Goal: Task Accomplishment & Management: Use online tool/utility

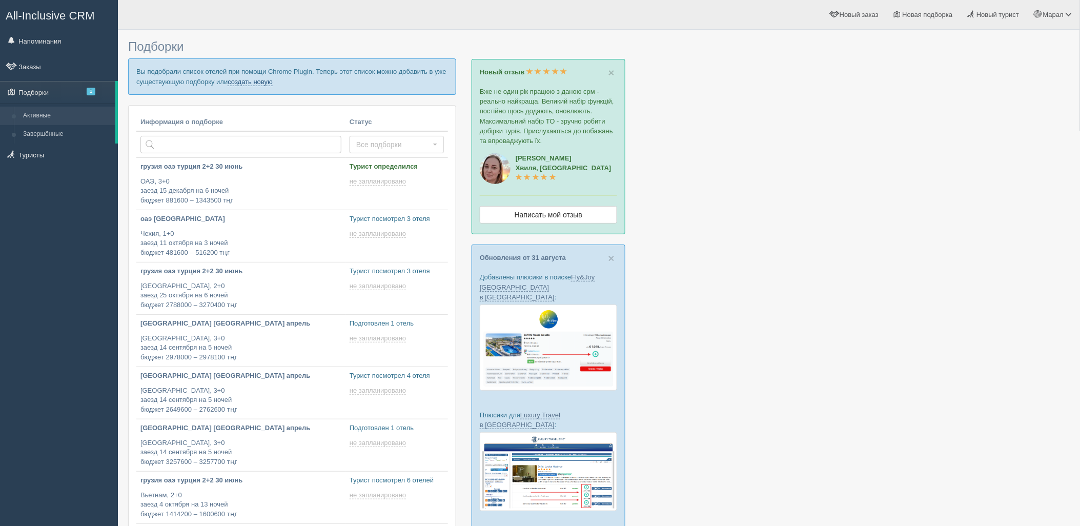
click at [260, 83] on link "создать новую" at bounding box center [250, 82] width 45 height 8
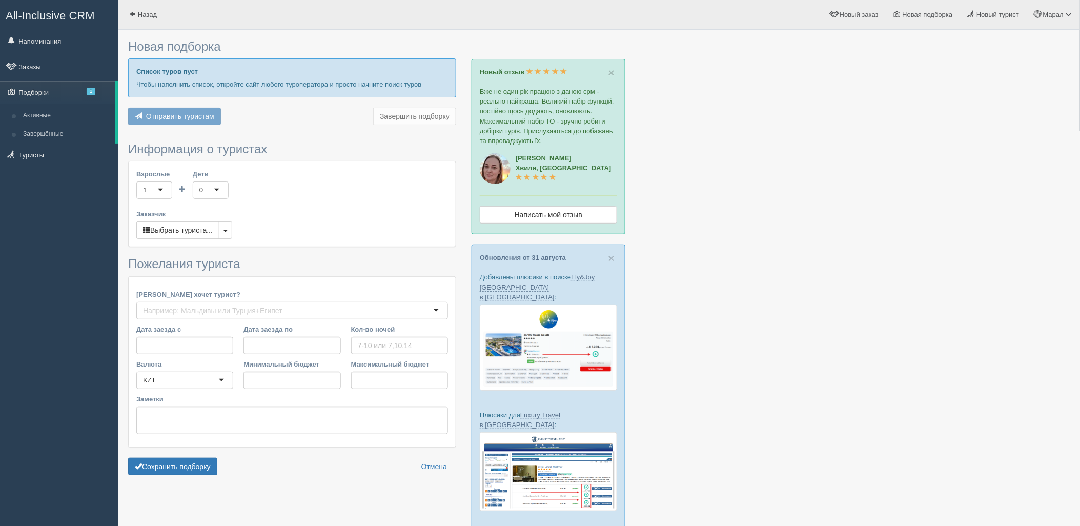
type input "6"
type input "3020900"
type input "3021000"
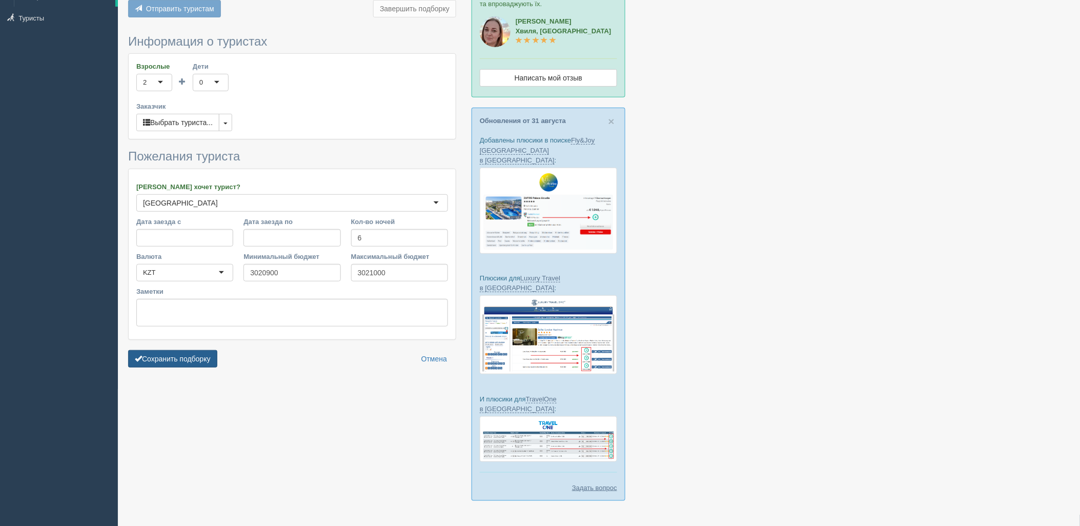
scroll to position [139, 0]
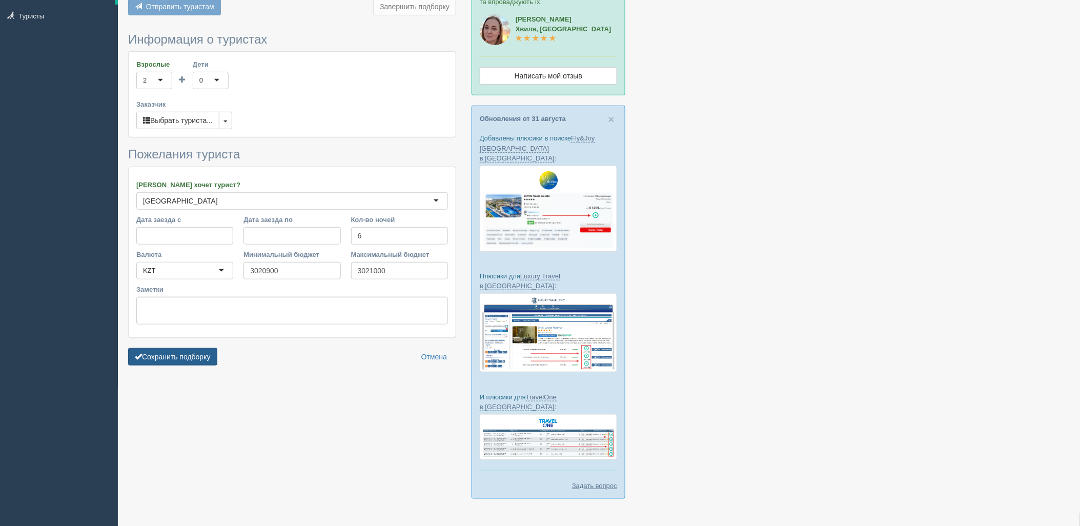
click at [173, 348] on button "Сохранить подборку" at bounding box center [172, 356] width 89 height 17
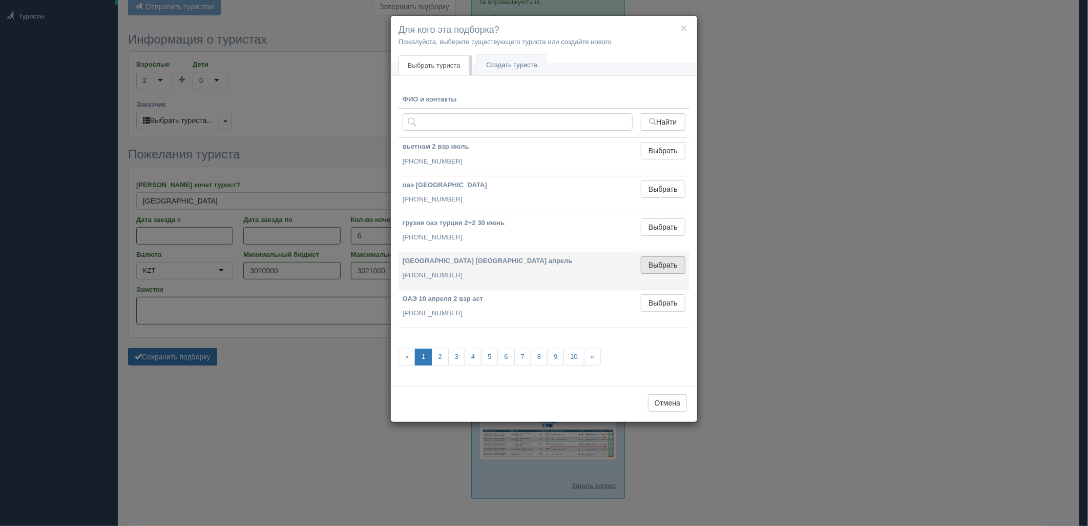
click at [654, 270] on button "Выбрать" at bounding box center [663, 264] width 45 height 17
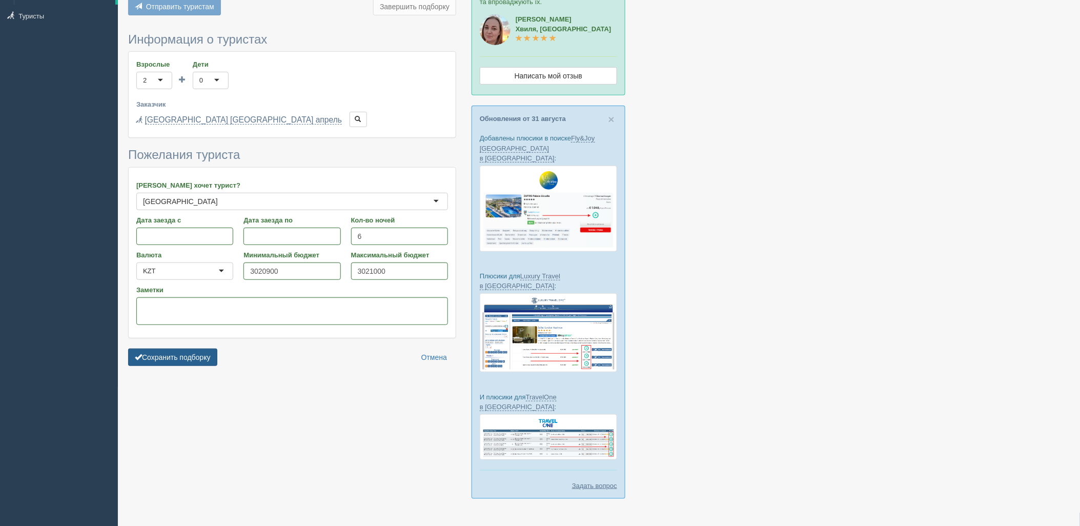
click at [199, 354] on button "Сохранить подборку" at bounding box center [172, 356] width 89 height 17
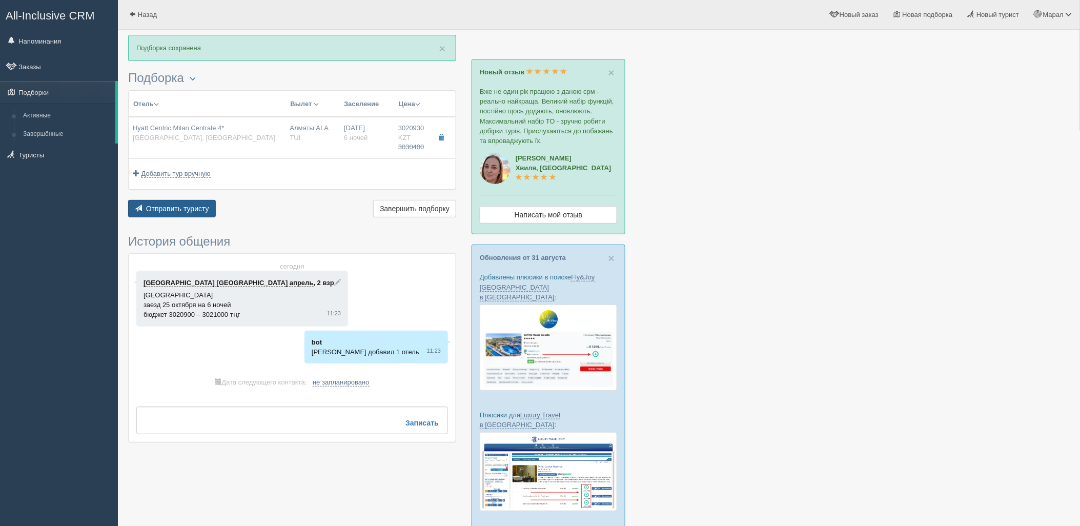
click at [188, 208] on span "Отправить туристу" at bounding box center [177, 208] width 63 height 8
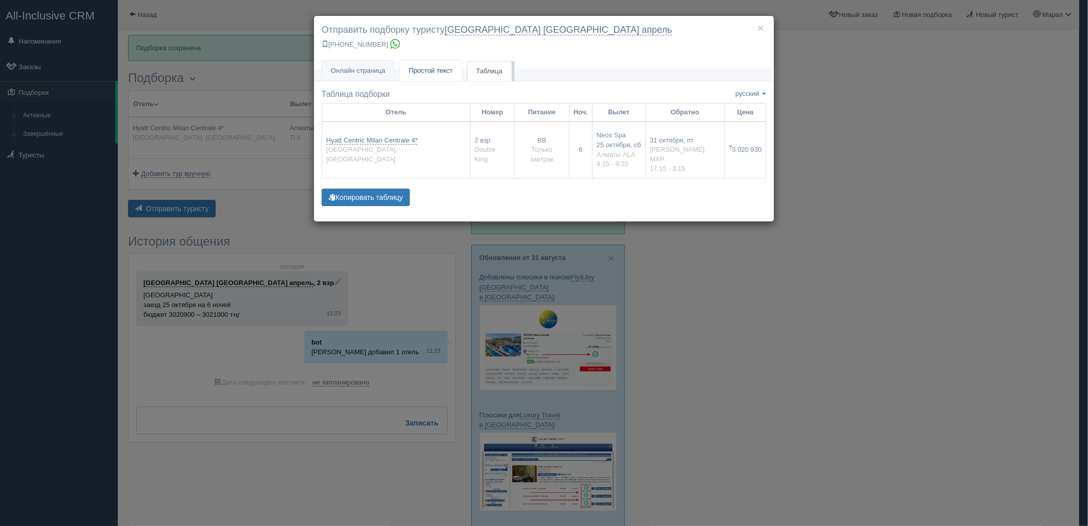
click at [420, 67] on span "Простой текст" at bounding box center [431, 71] width 44 height 8
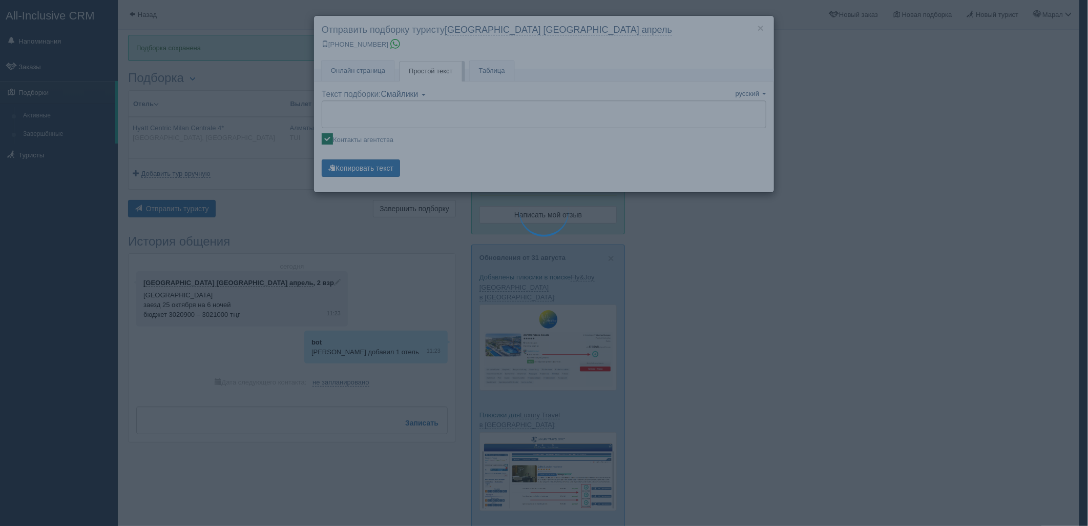
type textarea "🌞 Добрый день! Предлагаем Вам рассмотреть следующие варианты: 🌎 Италия, Милан 🏩…"
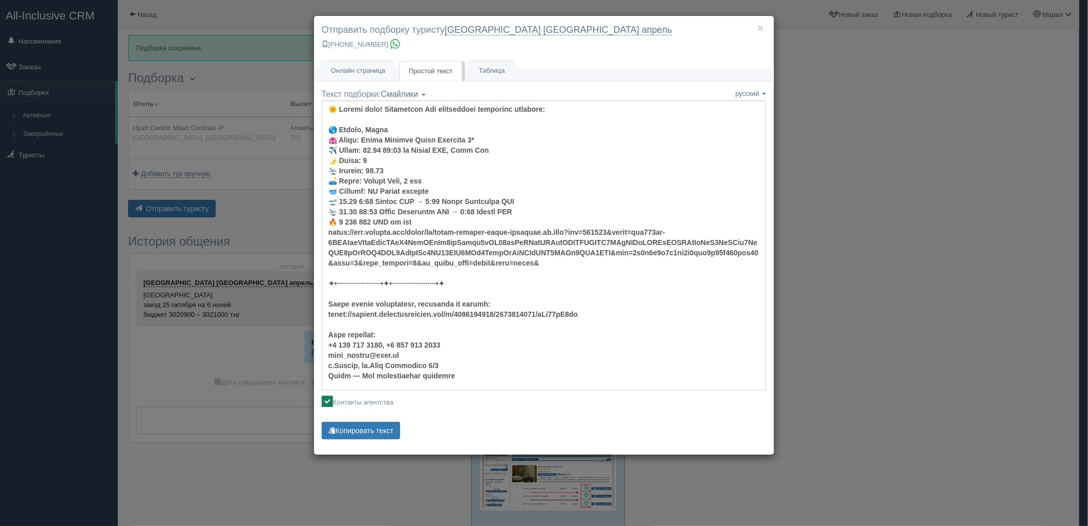
click at [360, 440] on p "Копировать текст Текст скопирован Пожалуйста, нажмите Ctrl+C" at bounding box center [544, 432] width 445 height 20
click at [359, 435] on button "Копировать текст" at bounding box center [361, 430] width 78 height 17
click at [878, 121] on div "× Отправить подборку туристу [GEOGRAPHIC_DATA] [GEOGRAPHIC_DATA] апрель [PHONE_…" at bounding box center [544, 263] width 1088 height 526
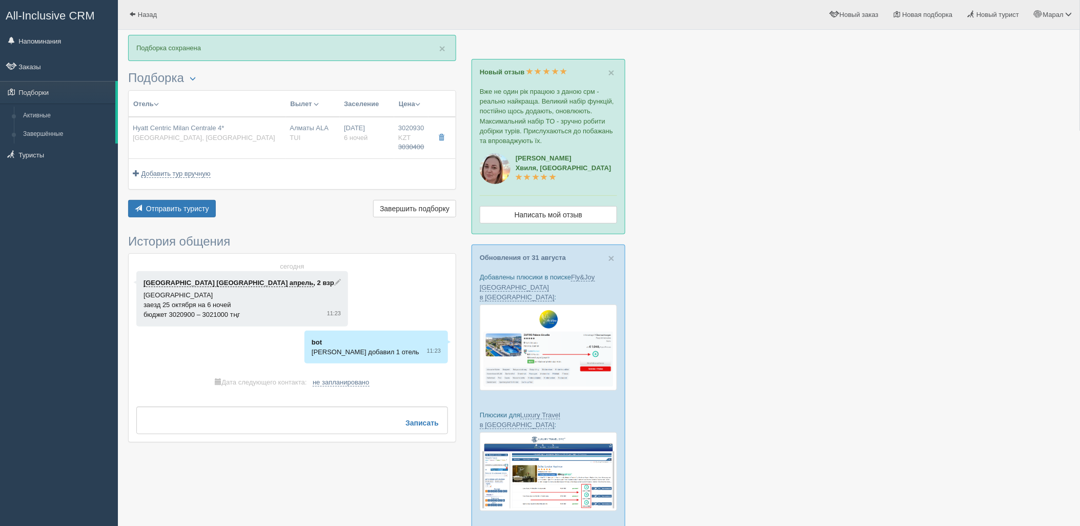
click at [916, 125] on div at bounding box center [598, 341] width 941 height 613
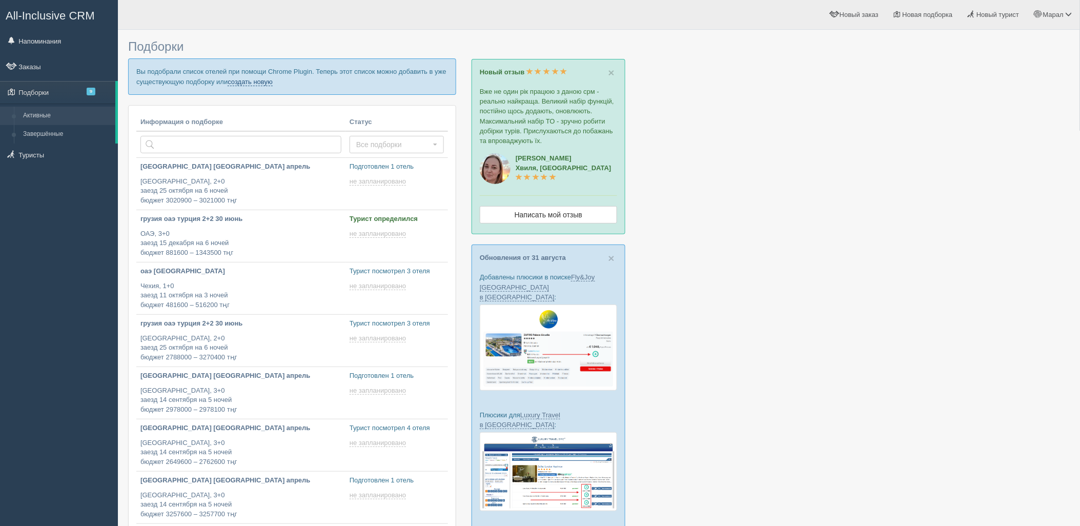
click at [253, 79] on link "создать новую" at bounding box center [250, 82] width 45 height 8
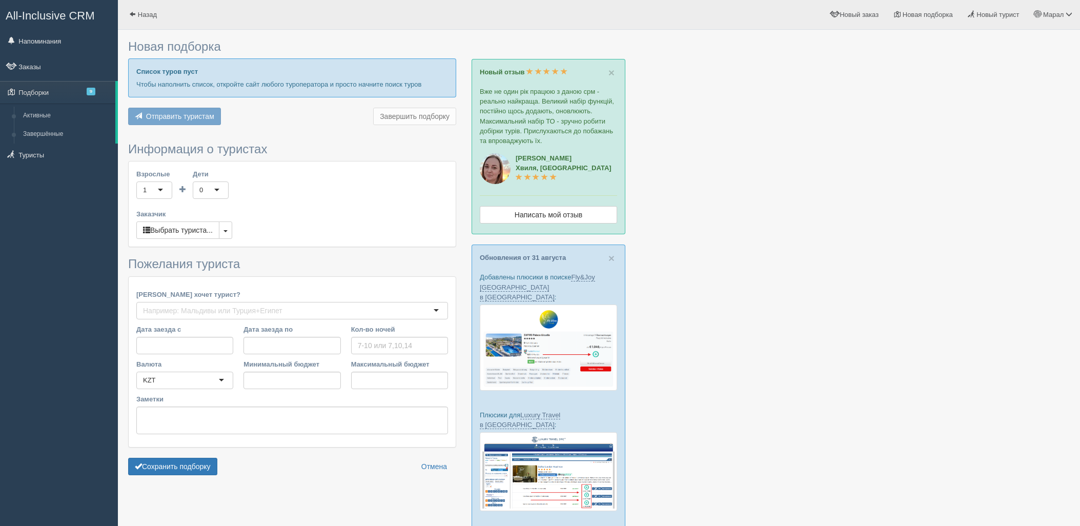
scroll to position [114, 0]
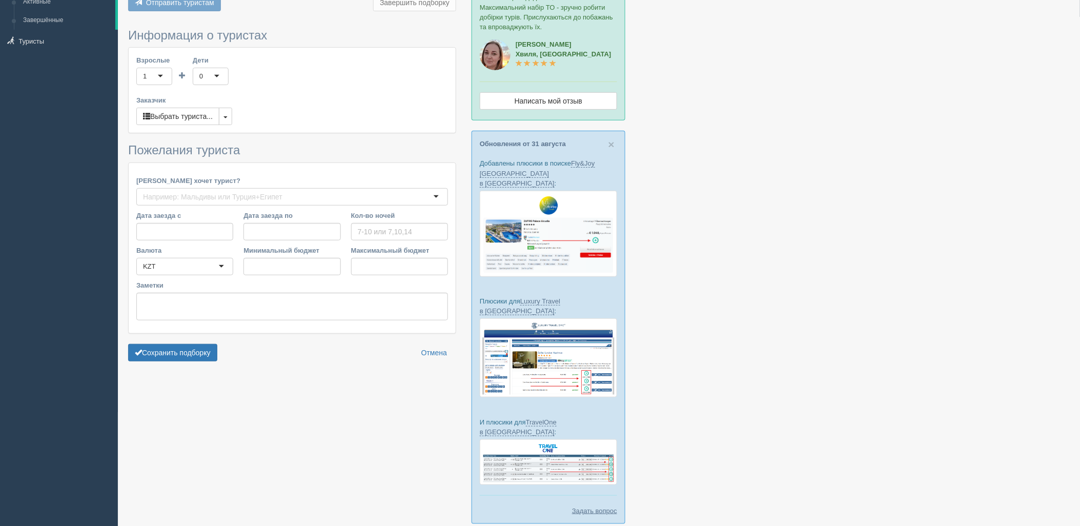
type input "7"
type input "713100"
type input "821400"
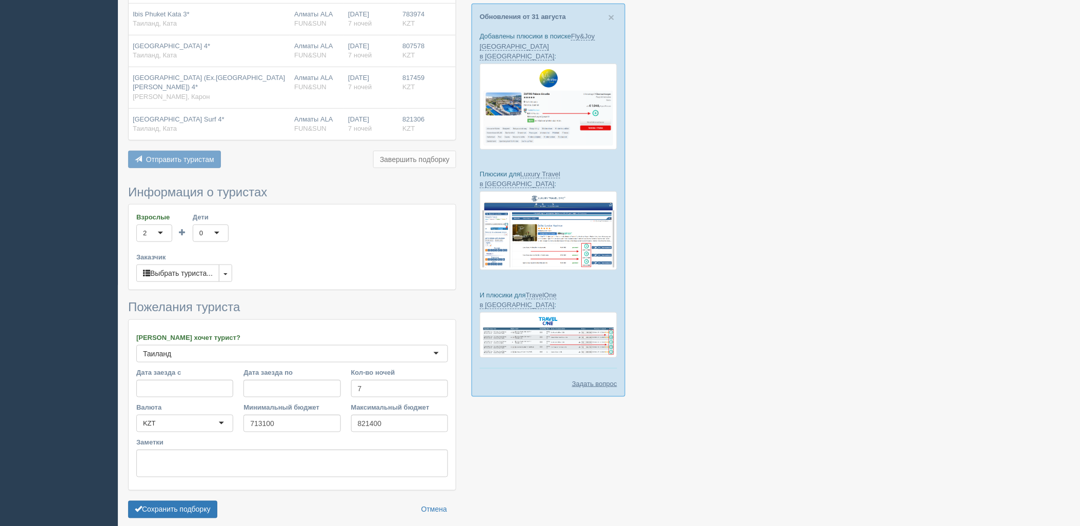
scroll to position [229, 0]
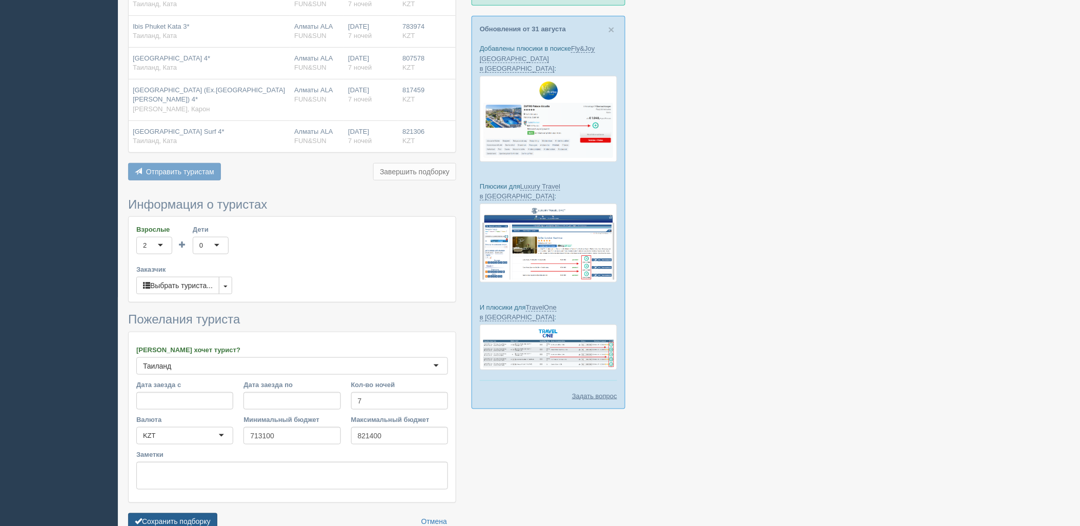
click at [200, 515] on button "Сохранить подборку" at bounding box center [172, 521] width 89 height 17
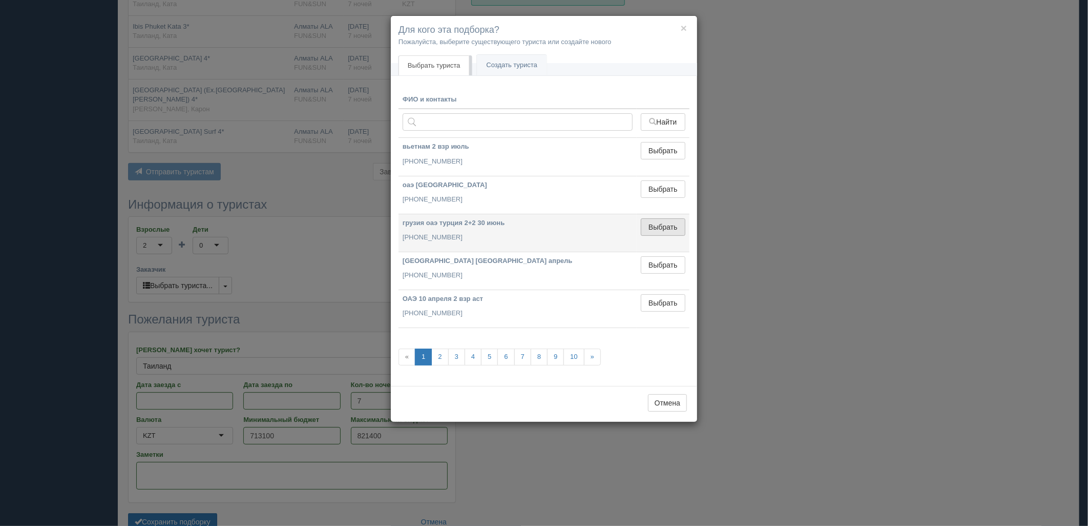
drag, startPoint x: 679, startPoint y: 231, endPoint x: 297, endPoint y: 455, distance: 442.4
click at [679, 231] on button "Выбрать" at bounding box center [663, 226] width 45 height 17
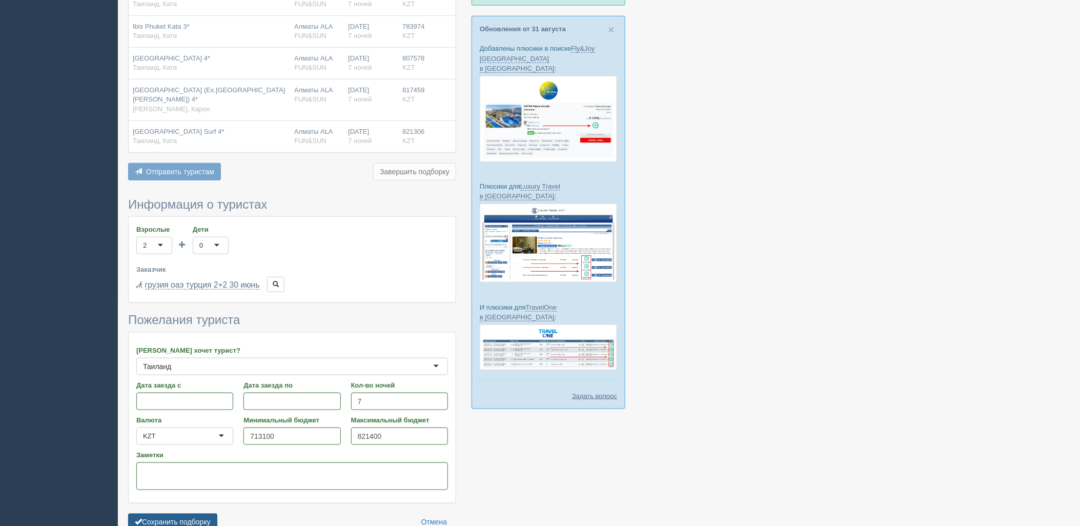
click at [205, 523] on button "Сохранить подборку" at bounding box center [172, 521] width 89 height 17
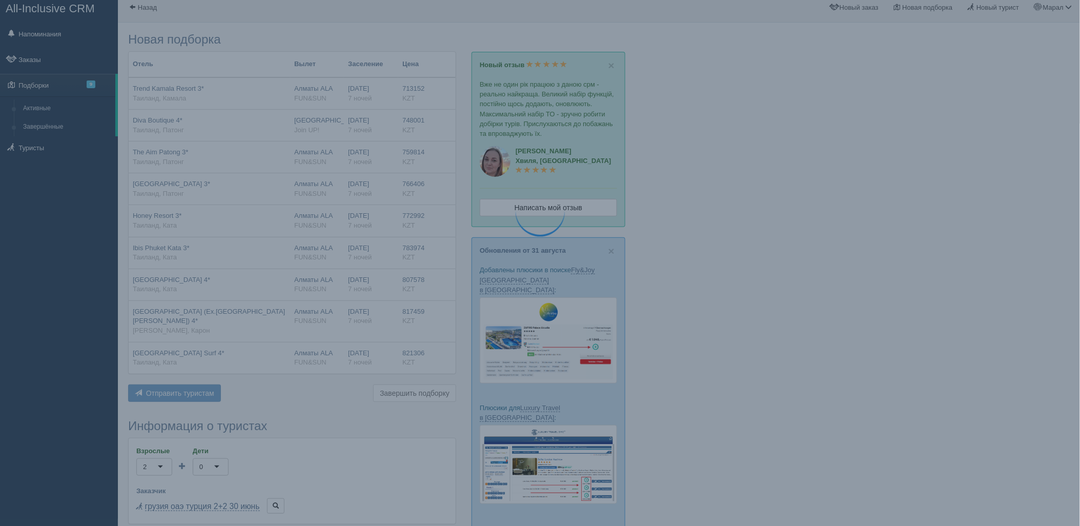
scroll to position [0, 0]
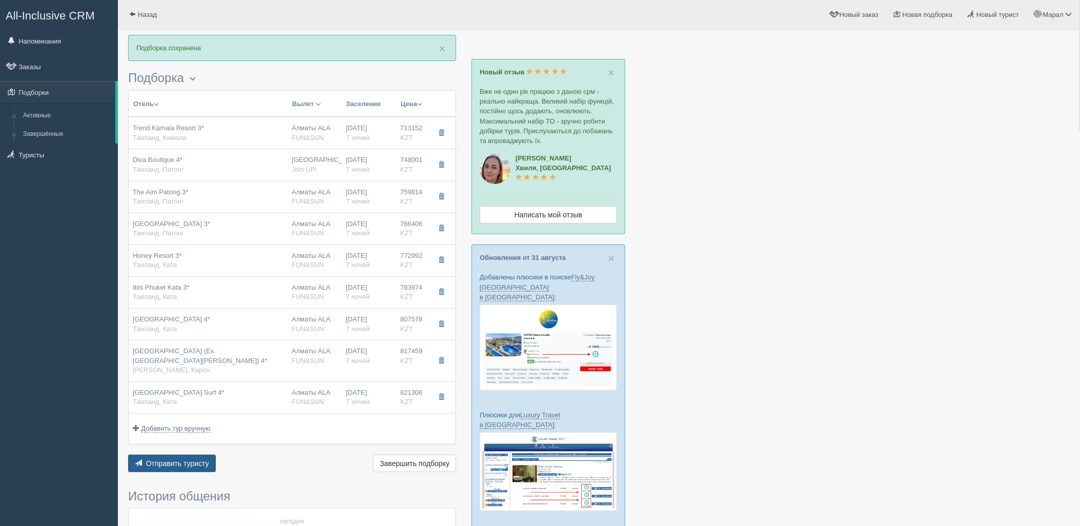
click at [174, 463] on span "Отправить туристу" at bounding box center [177, 463] width 63 height 8
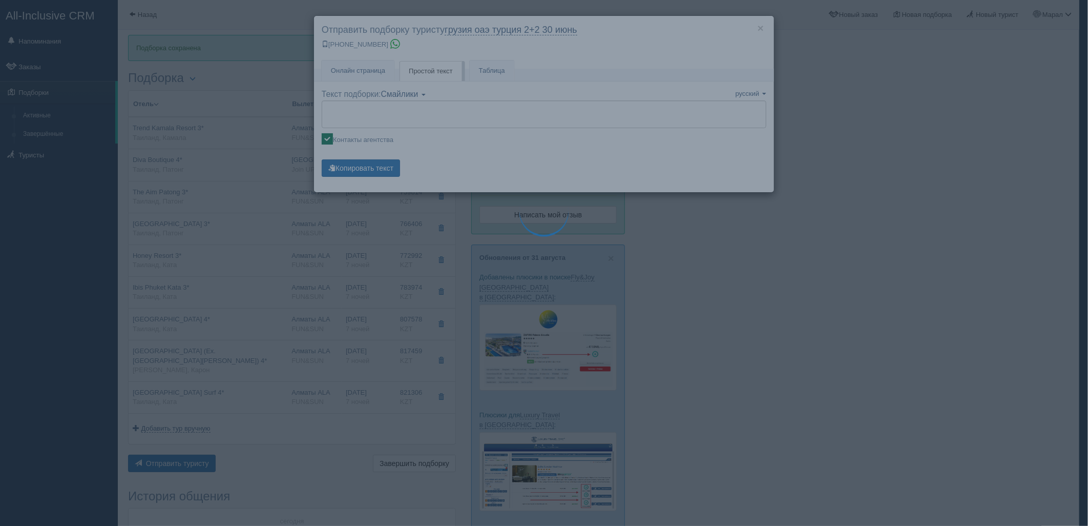
type textarea "🌞 Добрый день! Предлагаем Вам рассмотреть следующие варианты: 🌎 Таиланд, Камала…"
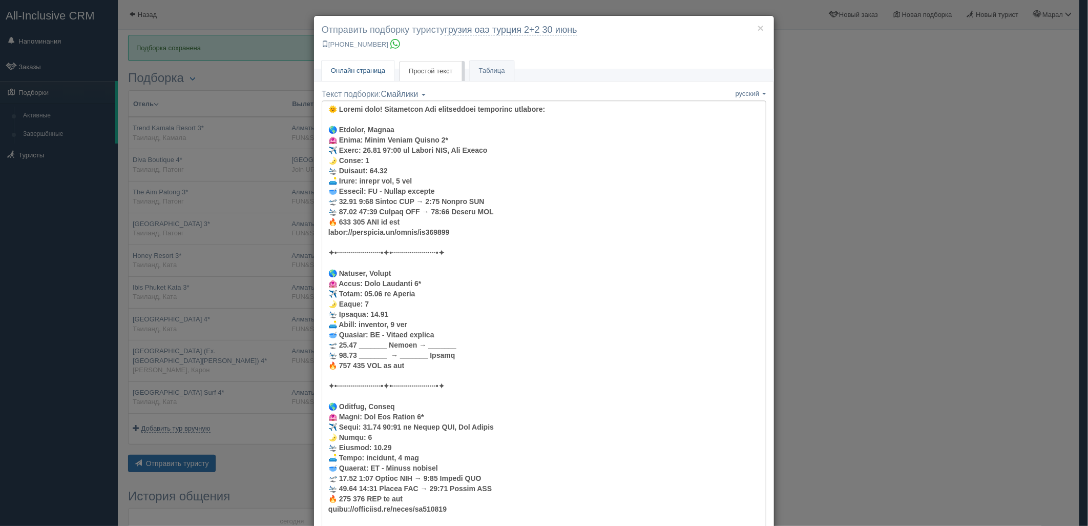
drag, startPoint x: 365, startPoint y: 64, endPoint x: 377, endPoint y: 96, distance: 34.4
click at [365, 65] on link "Онлайн страница Онлайн" at bounding box center [358, 70] width 73 height 21
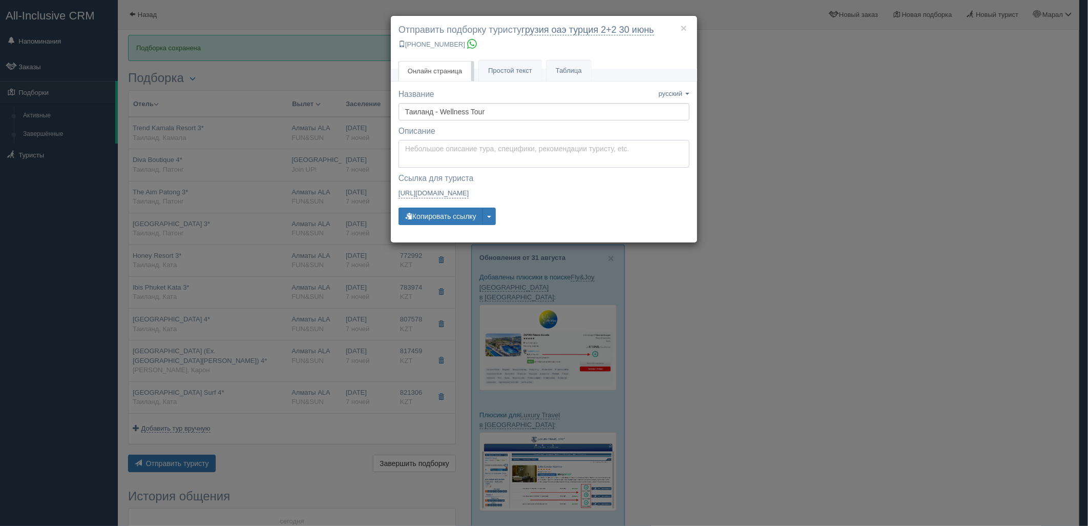
type textarea "Здравствуйте! Ниже представлены варианты туров для Вас. Для просмотра описания …"
click at [417, 166] on textarea "Здравствуйте! Ниже представлены варианты туров для Вас. Для просмотра описания …" at bounding box center [544, 154] width 291 height 28
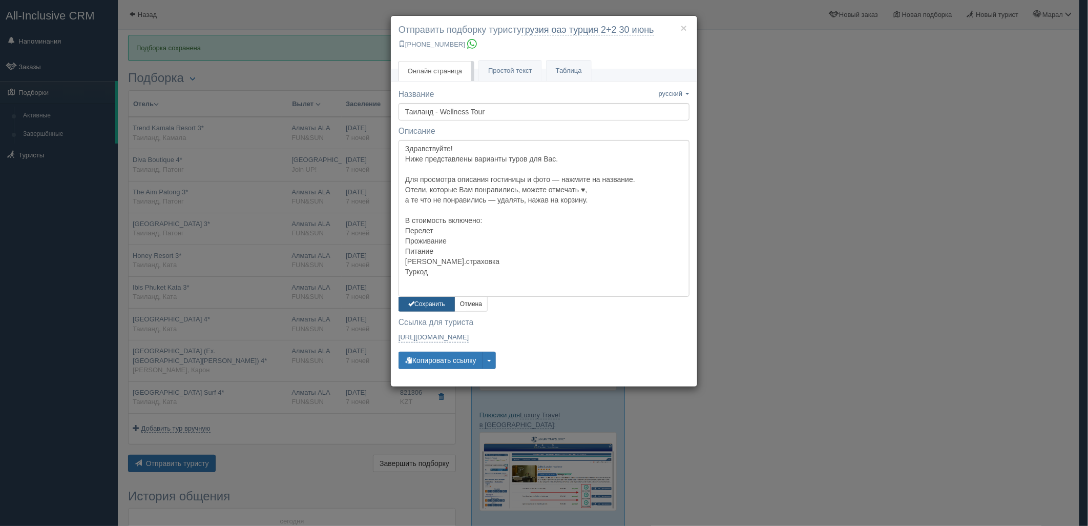
click at [435, 299] on button "Сохранить" at bounding box center [427, 304] width 56 height 15
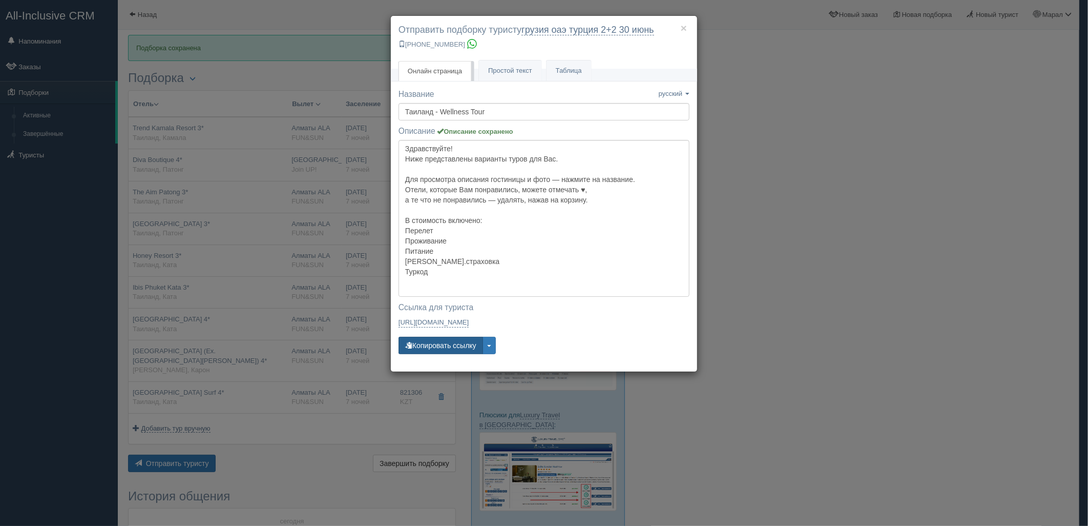
click at [446, 339] on button "Копировать ссылку" at bounding box center [441, 345] width 85 height 17
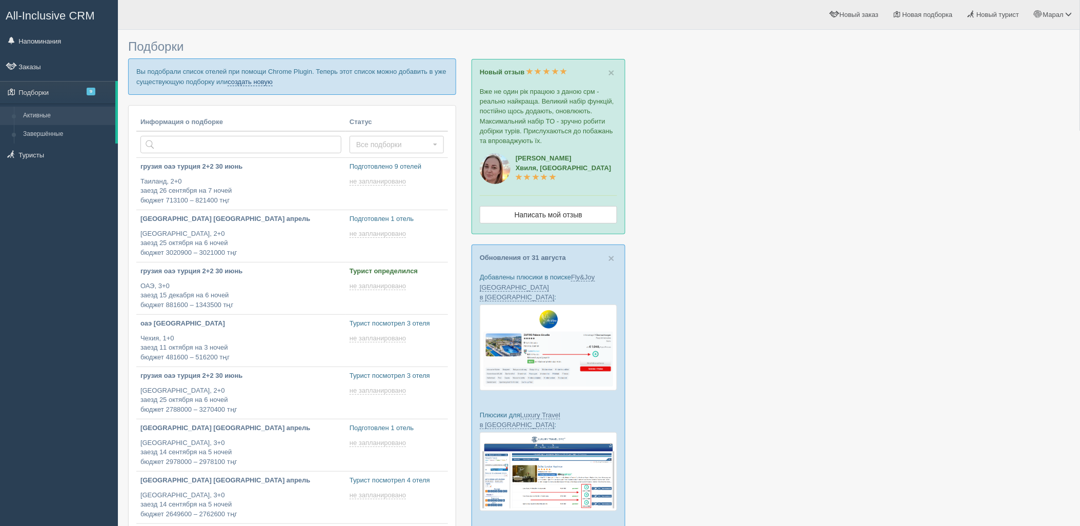
click at [249, 79] on link "создать новую" at bounding box center [250, 82] width 45 height 8
type input "2025-09-04 12:35"
type input "2025-09-04 17:20"
type input "2025-09-04 14:00"
type input "2025-09-04 13:45"
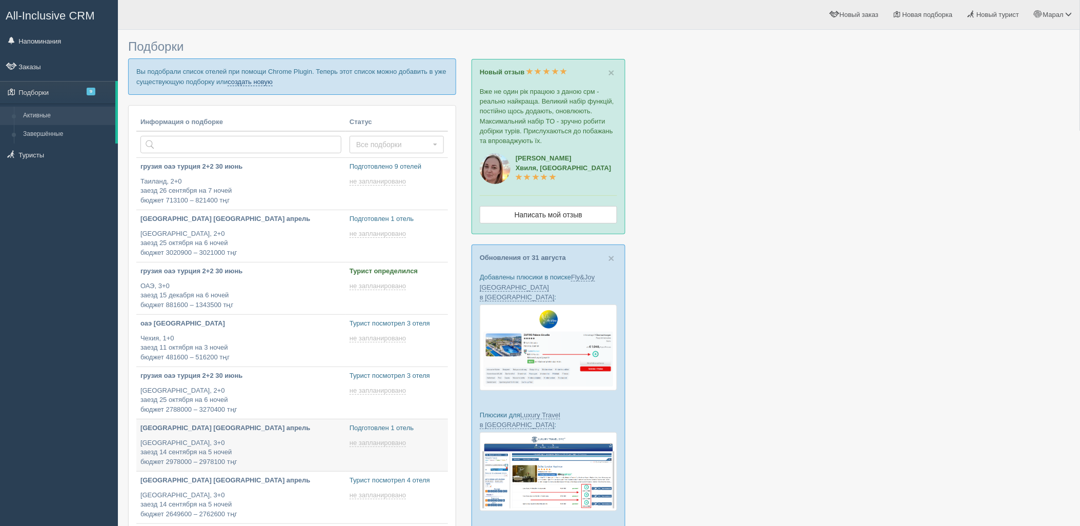
scroll to position [48, 0]
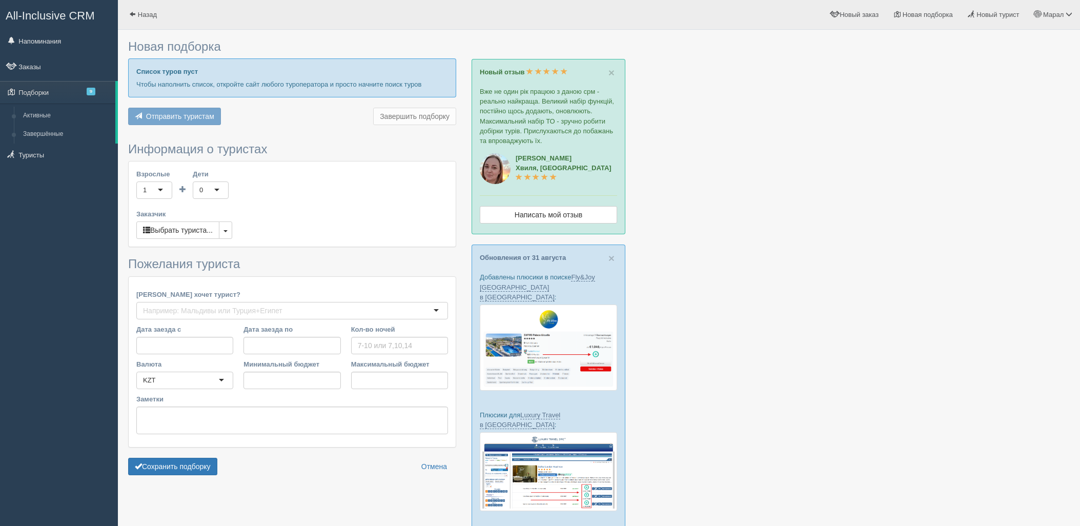
type input "6-7"
type input "779700"
type input "1015700"
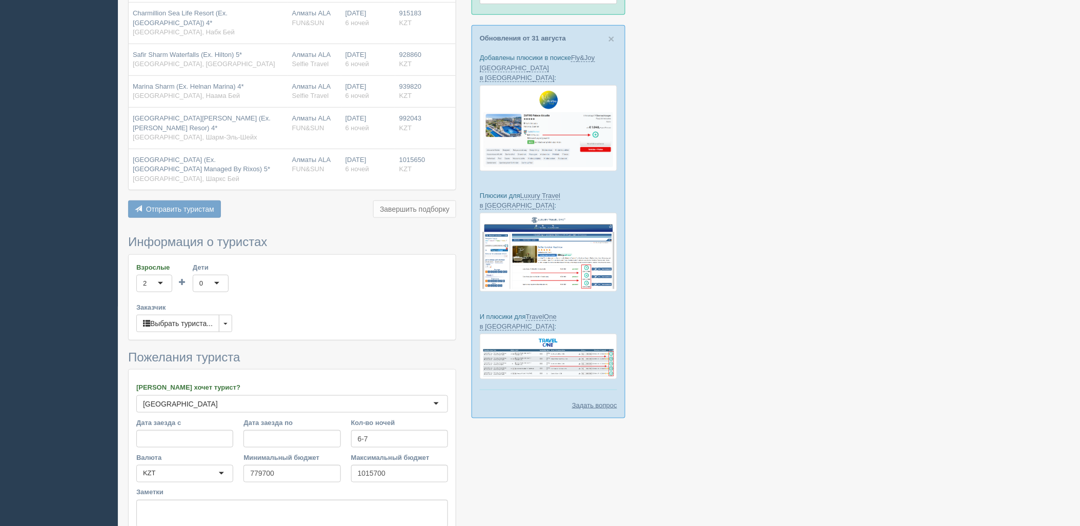
scroll to position [229, 0]
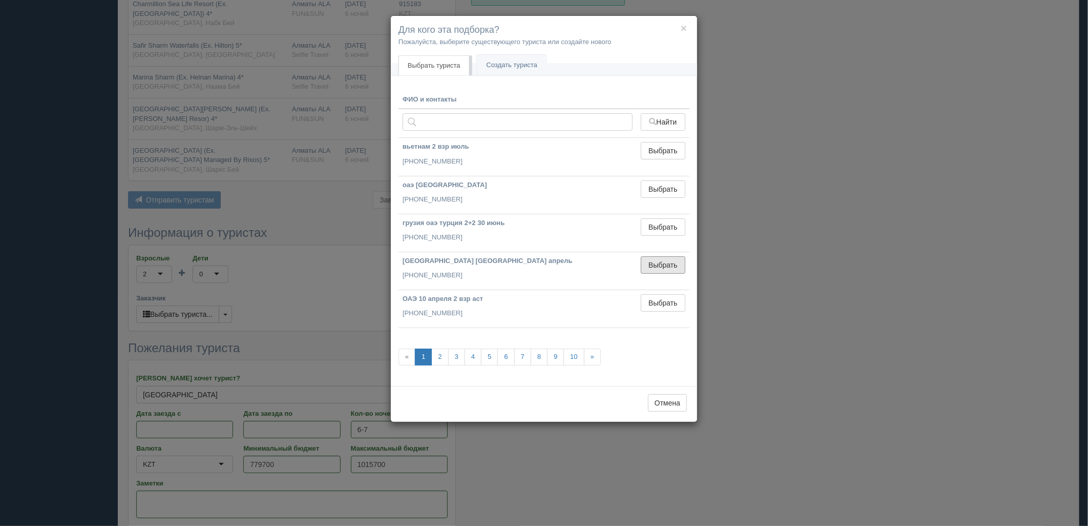
drag, startPoint x: 655, startPoint y: 264, endPoint x: 519, endPoint y: 340, distance: 155.7
click at [656, 264] on button "Выбрать" at bounding box center [663, 264] width 45 height 17
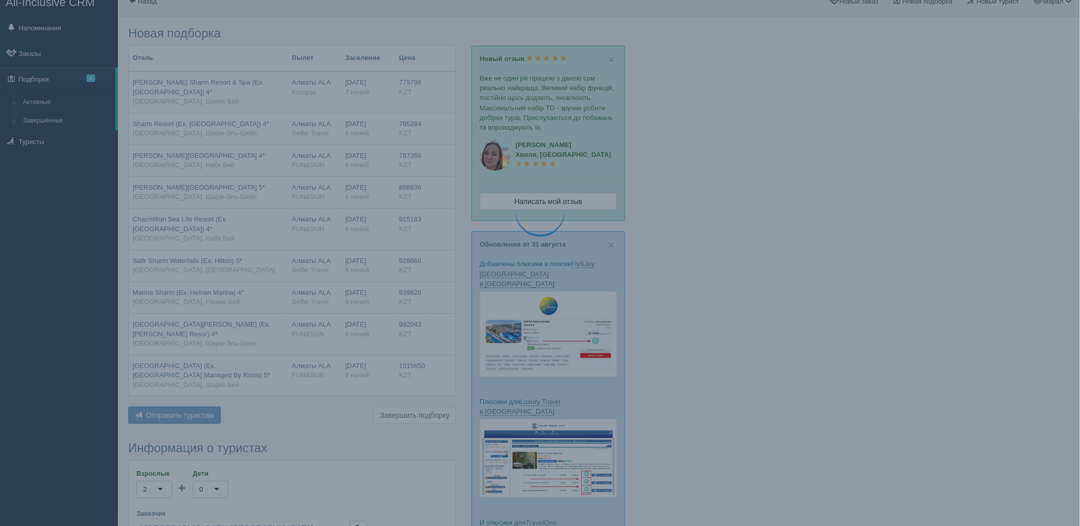
scroll to position [1, 0]
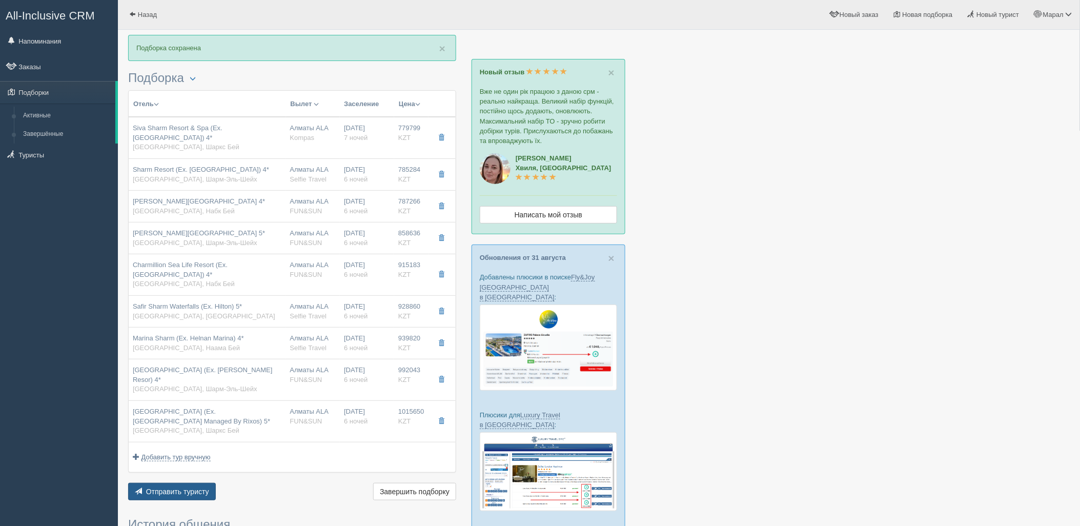
click at [160, 483] on button "Отправить туристу Отправить" at bounding box center [172, 491] width 88 height 17
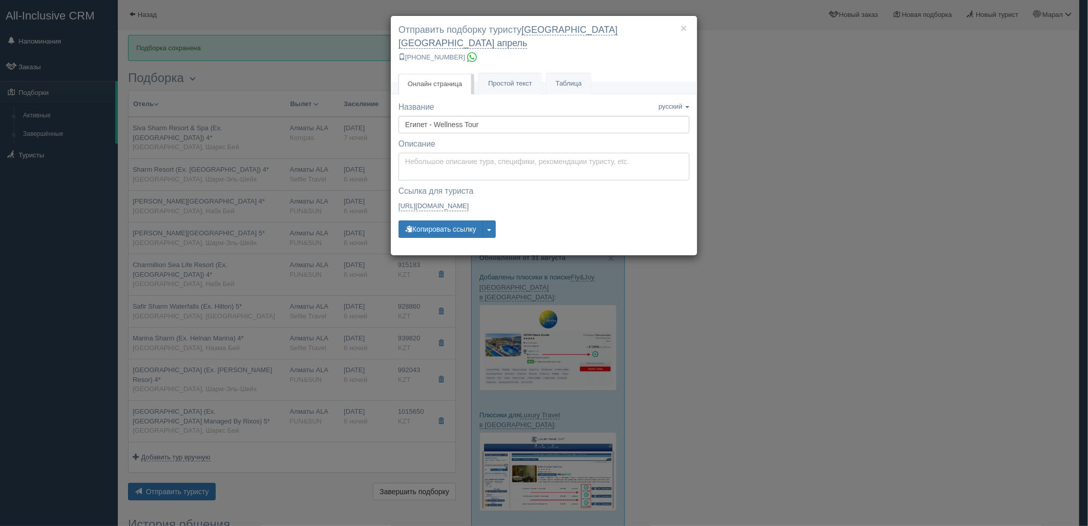
type textarea "Здравствуйте! Ниже представлены варианты туров для Вас. Для просмотра описания …"
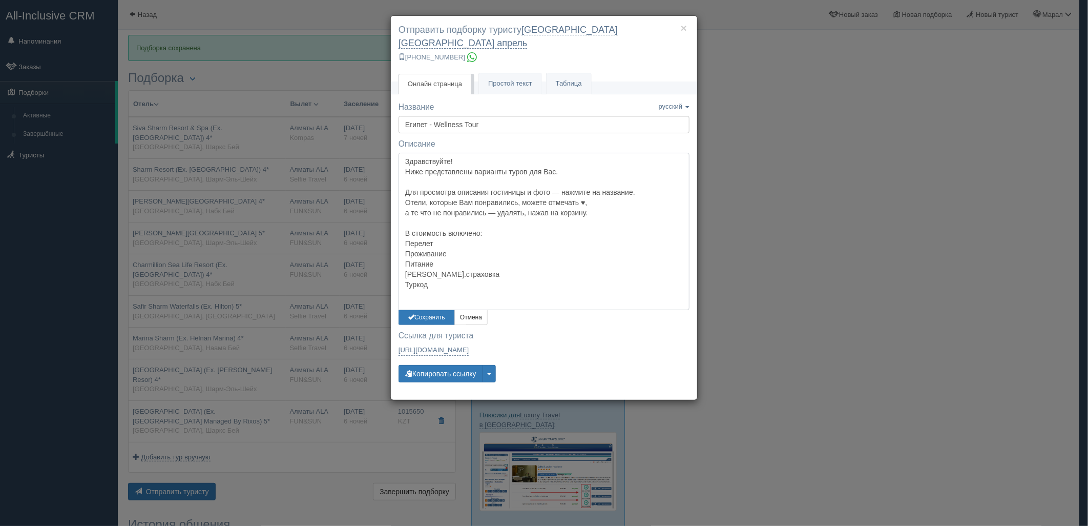
click at [459, 156] on textarea "Здравствуйте! Ниже представлены варианты туров для Вас. Для просмотра описания …" at bounding box center [544, 231] width 291 height 157
click at [433, 310] on button "Сохранить" at bounding box center [427, 317] width 56 height 15
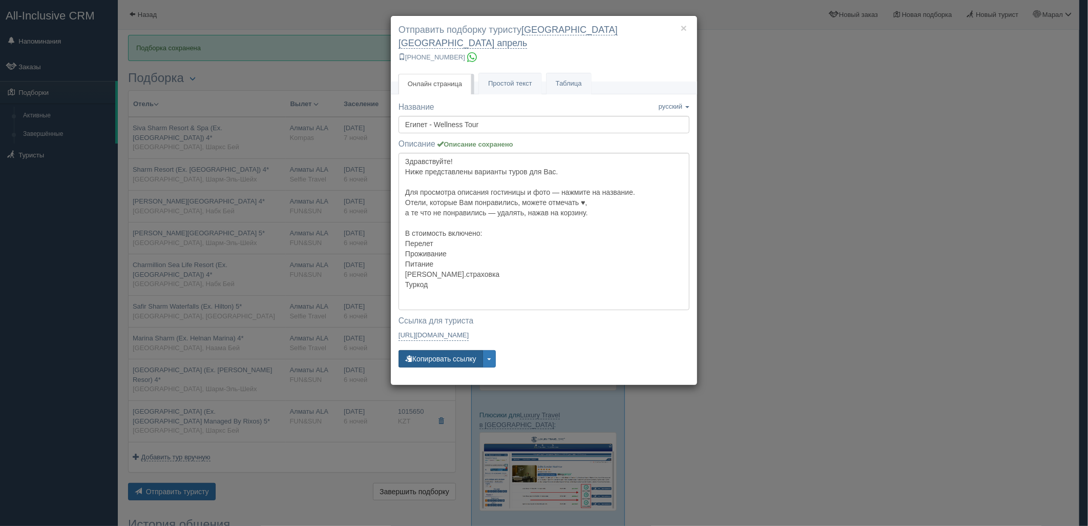
click at [434, 350] on button "Копировать ссылку" at bounding box center [441, 358] width 85 height 17
drag, startPoint x: 429, startPoint y: 347, endPoint x: 338, endPoint y: 471, distance: 153.6
click at [428, 350] on button "Копировать ссылку" at bounding box center [441, 358] width 85 height 17
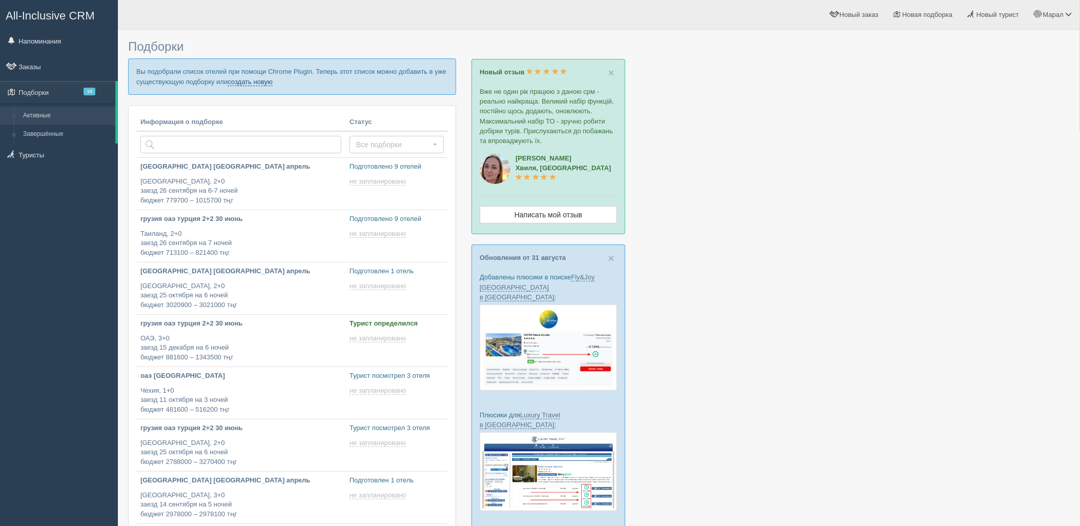
click at [266, 84] on link "создать новую" at bounding box center [250, 82] width 45 height 8
type input "2025-09-04 12:20"
type input "2025-09-04 18:05"
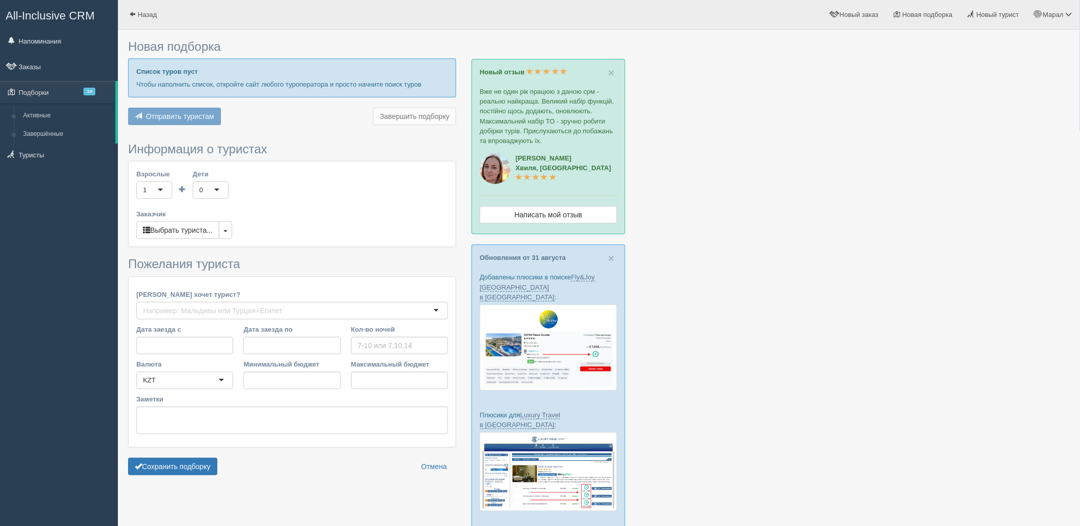
type input "6"
type input "676600"
type input "840500"
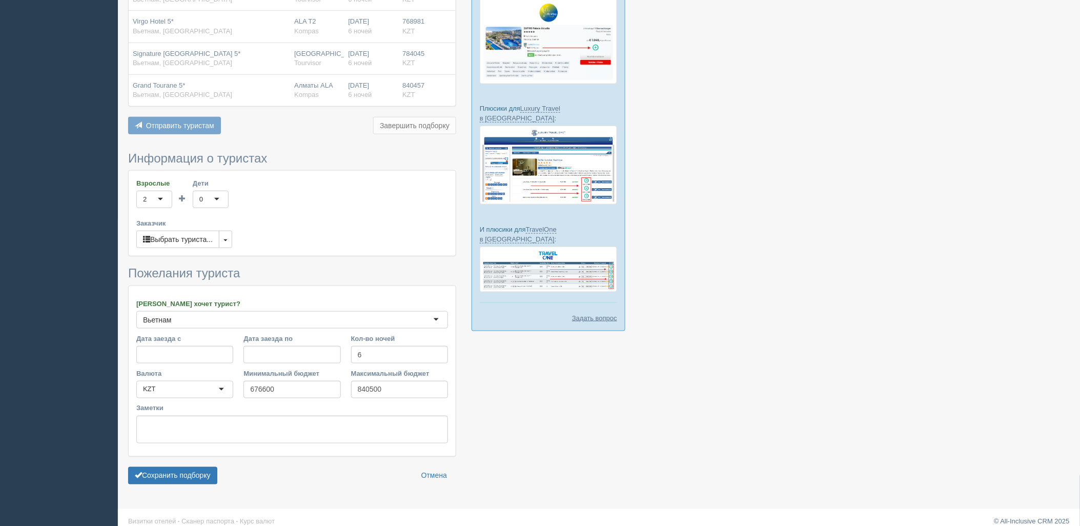
scroll to position [308, 0]
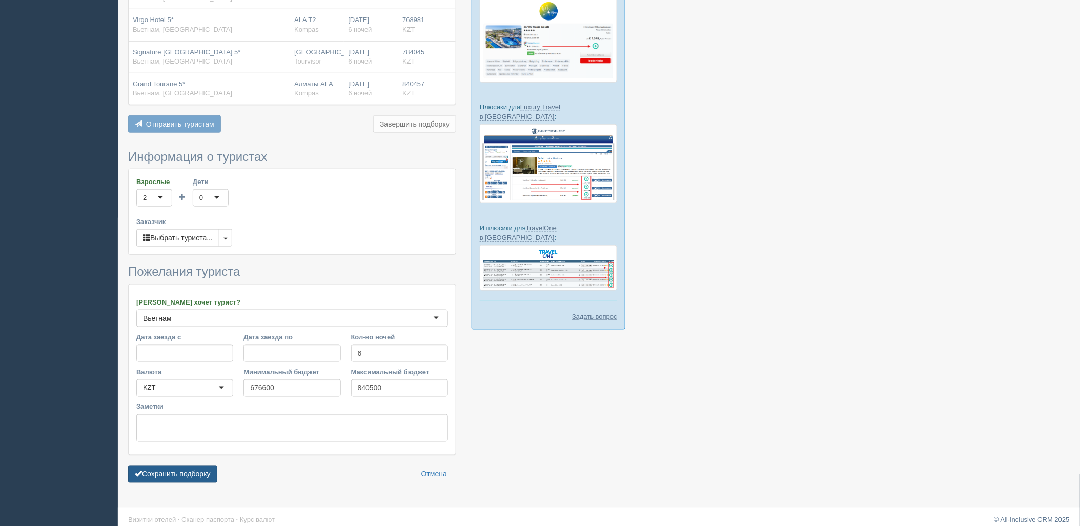
click at [197, 468] on button "Сохранить подборку" at bounding box center [172, 473] width 89 height 17
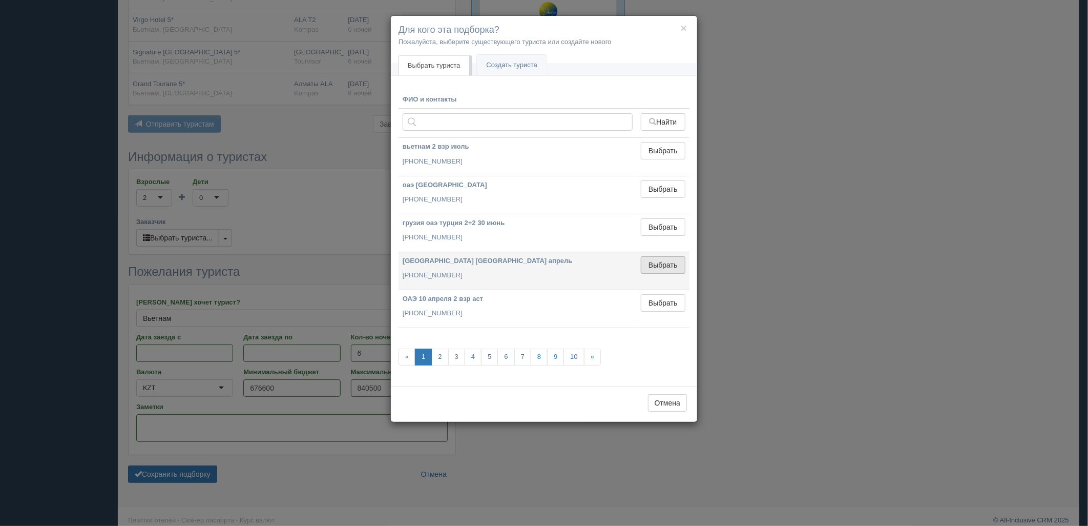
click at [657, 262] on button "Выбрать" at bounding box center [663, 264] width 45 height 17
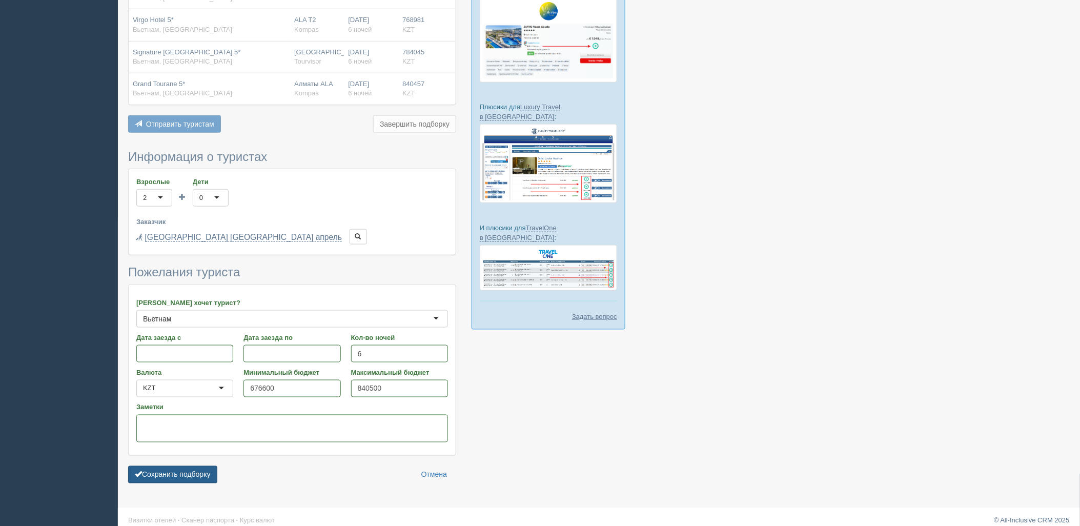
click at [202, 467] on button "Сохранить подборку" at bounding box center [172, 474] width 89 height 17
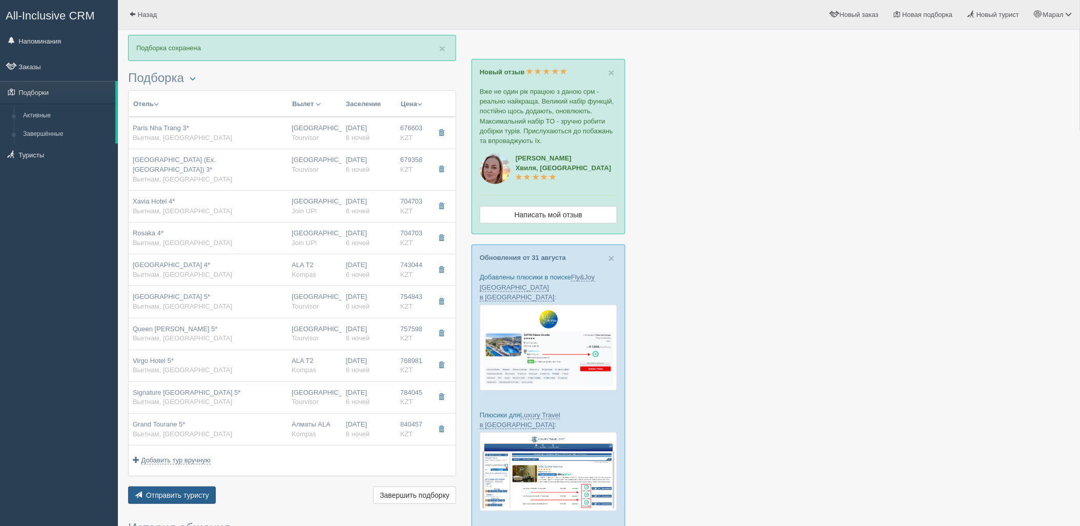
click at [197, 486] on button "Отправить туристу Отправить" at bounding box center [172, 494] width 88 height 17
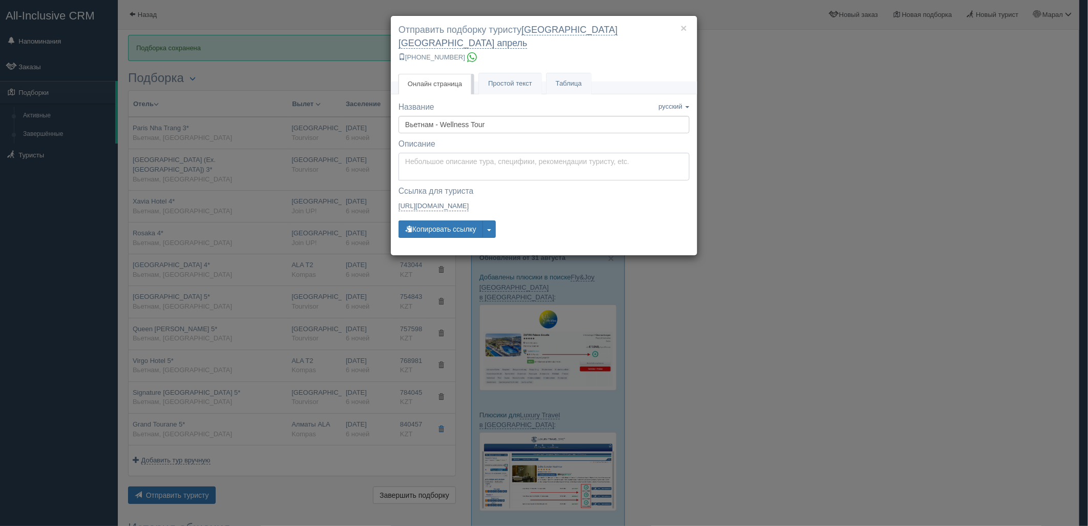
type textarea "Здравствуйте! Ниже представлены варианты туров для Вас. Для просмотра описания …"
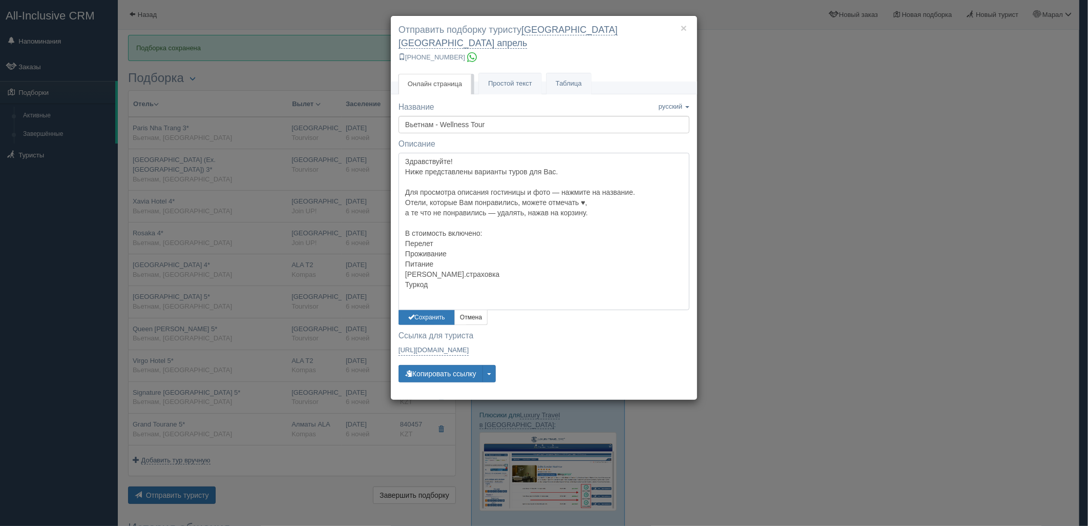
click at [495, 159] on textarea "Здравствуйте! Ниже представлены варианты туров для Вас. Для просмотра описания …" at bounding box center [544, 231] width 291 height 157
drag, startPoint x: 439, startPoint y: 303, endPoint x: 443, endPoint y: 337, distance: 34.1
click at [439, 310] on button "Сохранить" at bounding box center [427, 317] width 56 height 15
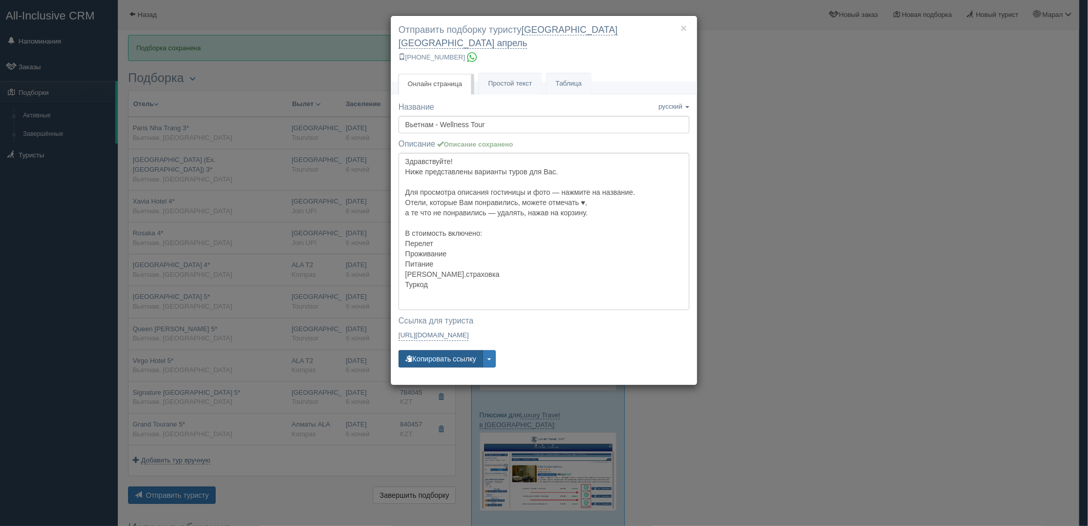
click at [446, 351] on button "Копировать ссылку" at bounding box center [441, 358] width 85 height 17
